Goal: Entertainment & Leisure: Consume media (video, audio)

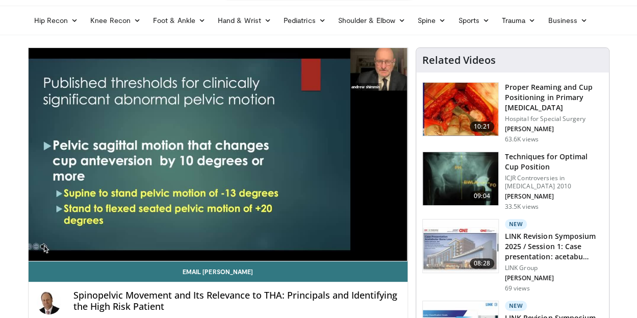
scroll to position [60, 0]
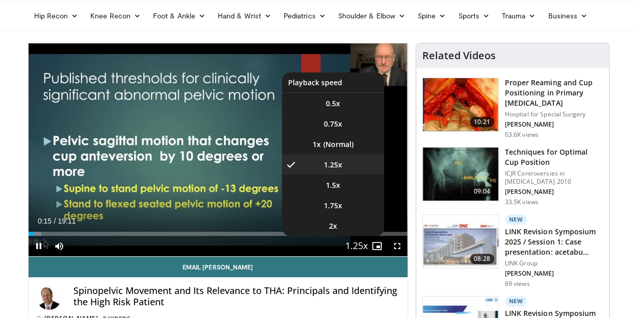
click at [357, 246] on span "Video Player" at bounding box center [356, 246] width 14 height 20
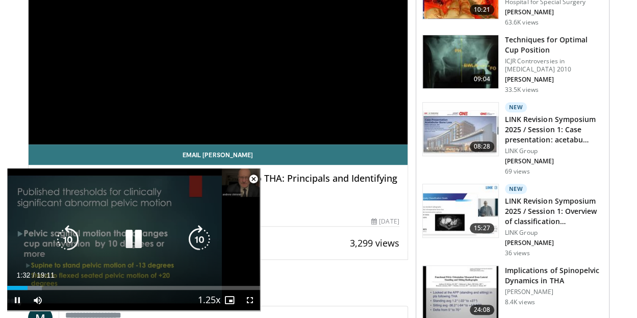
scroll to position [171, 0]
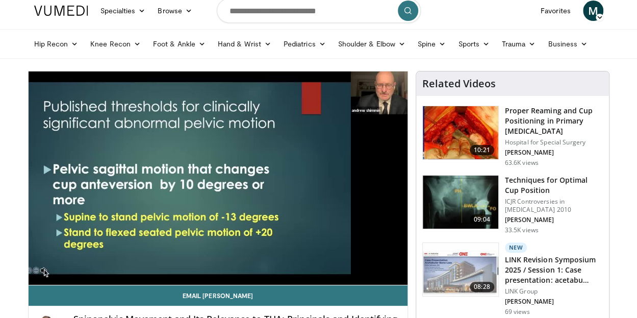
scroll to position [34, 0]
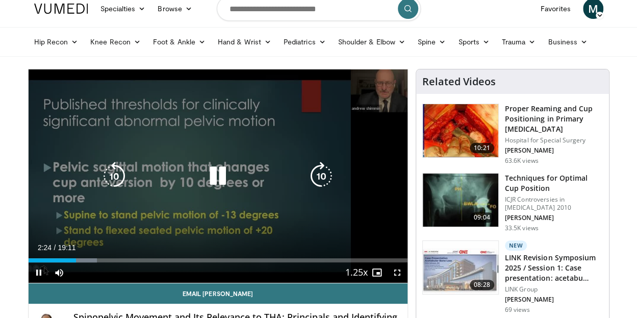
click at [233, 122] on div "10 seconds Tap to unmute" at bounding box center [218, 175] width 379 height 213
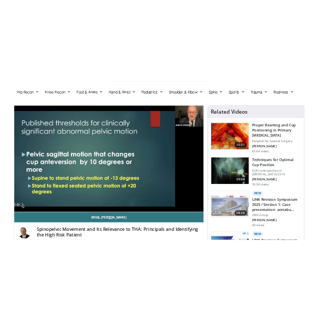
scroll to position [88, 0]
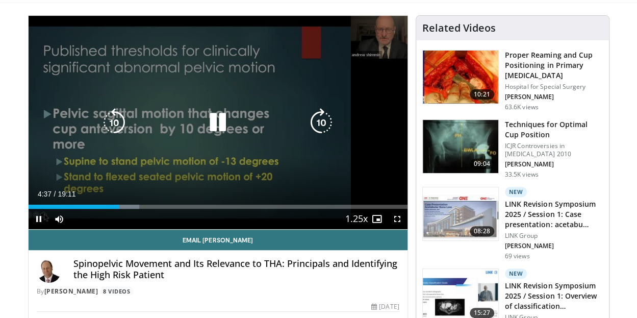
click at [217, 122] on icon "Video Player" at bounding box center [218, 122] width 29 height 29
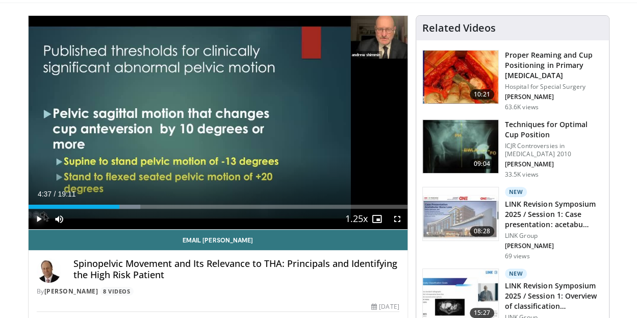
click at [33, 219] on span "Video Player" at bounding box center [39, 219] width 20 height 20
click at [29, 209] on button "Play" at bounding box center [39, 219] width 20 height 20
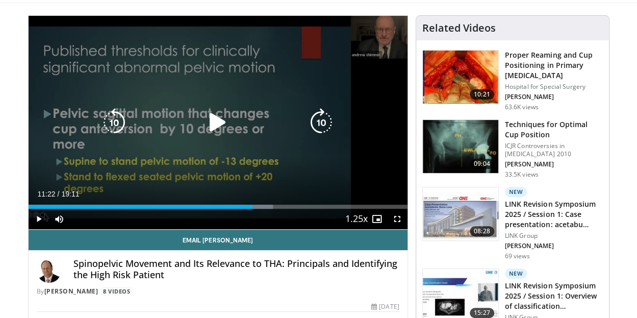
click at [235, 126] on div "Video Player" at bounding box center [218, 122] width 228 height 20
click at [216, 122] on icon "Video Player" at bounding box center [218, 122] width 29 height 29
click at [313, 170] on div "10 seconds Tap to unmute" at bounding box center [218, 122] width 379 height 213
click at [349, 172] on div "10 seconds Tap to unmute" at bounding box center [218, 122] width 379 height 213
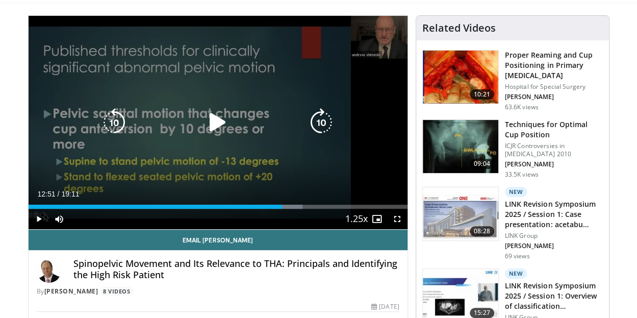
click at [341, 169] on div "10 seconds Tap to unmute" at bounding box center [218, 122] width 379 height 213
click at [150, 150] on div "10 seconds Tap to unmute" at bounding box center [218, 122] width 379 height 213
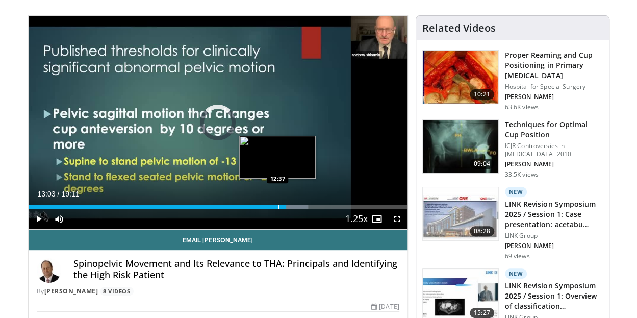
click at [278, 206] on div "Progress Bar" at bounding box center [278, 207] width 1 height 4
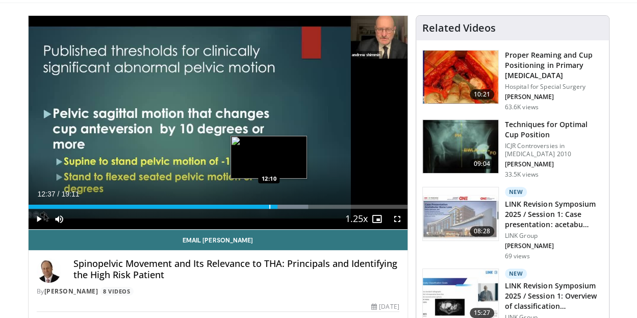
click at [269, 205] on div "Progress Bar" at bounding box center [269, 207] width 1 height 4
click at [265, 205] on div "Progress Bar" at bounding box center [265, 207] width 1 height 4
click at [259, 206] on div "Progress Bar" at bounding box center [259, 207] width 1 height 4
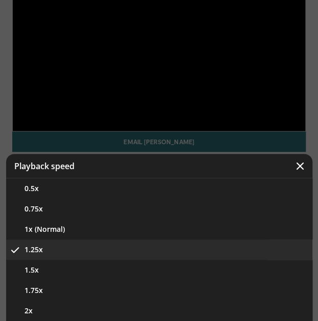
click at [298, 164] on icon "Video Player" at bounding box center [300, 166] width 10 height 10
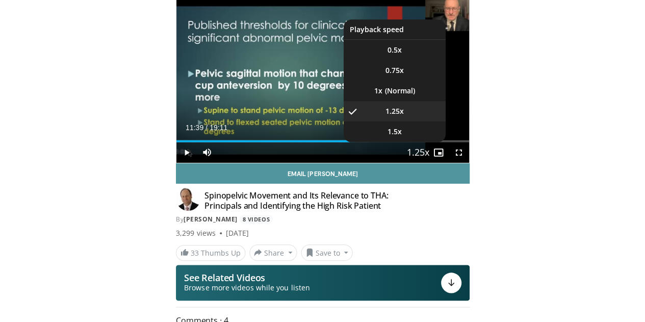
scroll to position [0, 0]
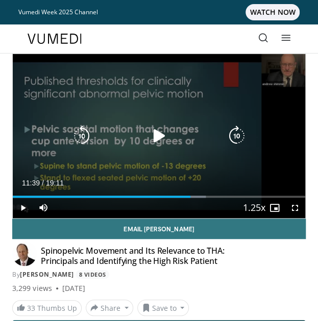
click at [200, 154] on div "10 seconds Tap to unmute" at bounding box center [159, 136] width 292 height 164
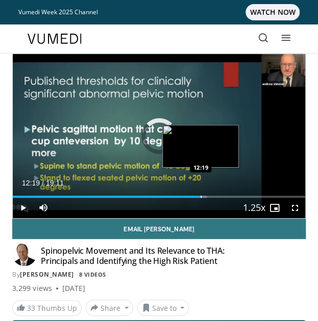
click at [200, 196] on div "Loaded : 66.31% 12:19 12:19" at bounding box center [159, 197] width 292 height 2
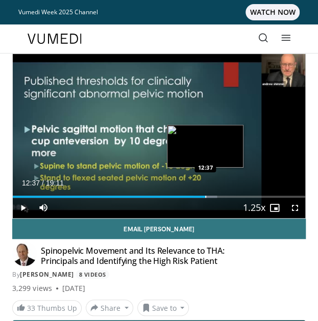
click at [205, 196] on div "Progress Bar" at bounding box center [205, 197] width 1 height 2
click at [208, 196] on div "Progress Bar" at bounding box center [208, 197] width 1 height 2
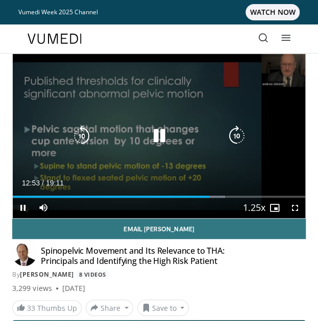
click at [146, 177] on div "10 seconds Tap to unmute" at bounding box center [159, 136] width 292 height 164
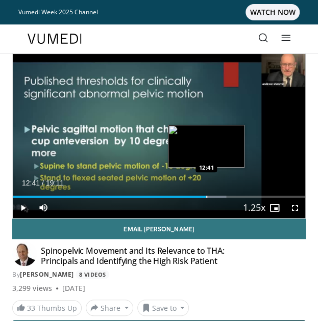
click at [206, 196] on div "Progress Bar" at bounding box center [206, 197] width 1 height 2
click at [202, 197] on div "Progress Bar" at bounding box center [202, 197] width 1 height 2
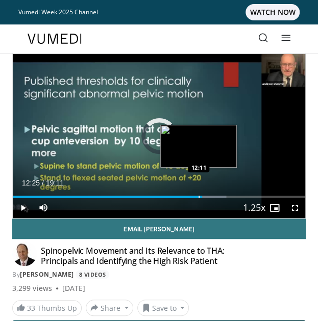
click at [198, 197] on div "12:25" at bounding box center [107, 197] width 189 height 2
drag, startPoint x: 198, startPoint y: 197, endPoint x: 254, endPoint y: 188, distance: 56.8
click at [254, 188] on div "Loaded : 68.58% 14:02 12:21" at bounding box center [159, 193] width 292 height 10
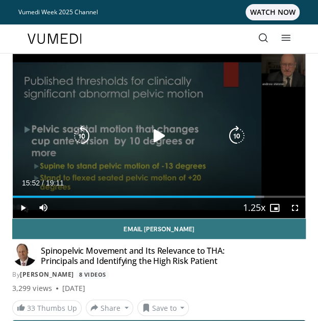
click at [267, 171] on div "10 seconds Tap to unmute" at bounding box center [159, 136] width 292 height 164
click at [244, 170] on div "10 seconds Tap to unmute" at bounding box center [159, 136] width 292 height 164
